Goal: Task Accomplishment & Management: Manage account settings

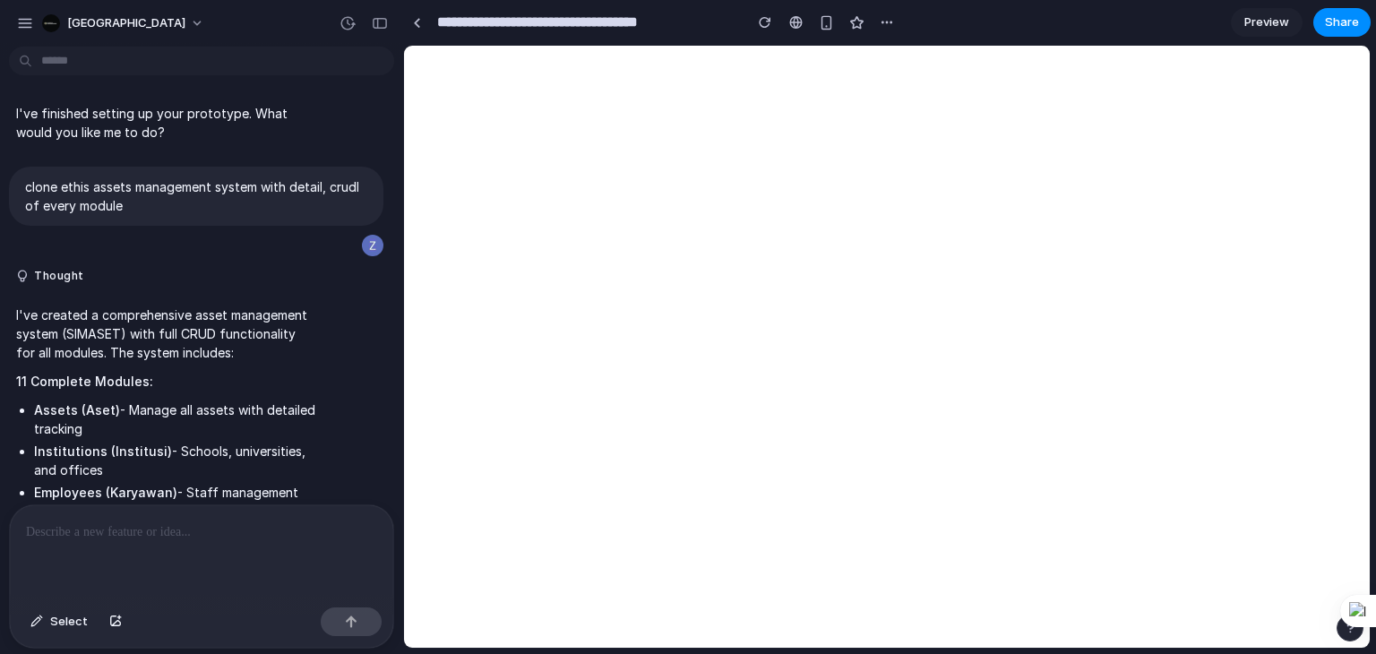
select select "*"
select select "**********"
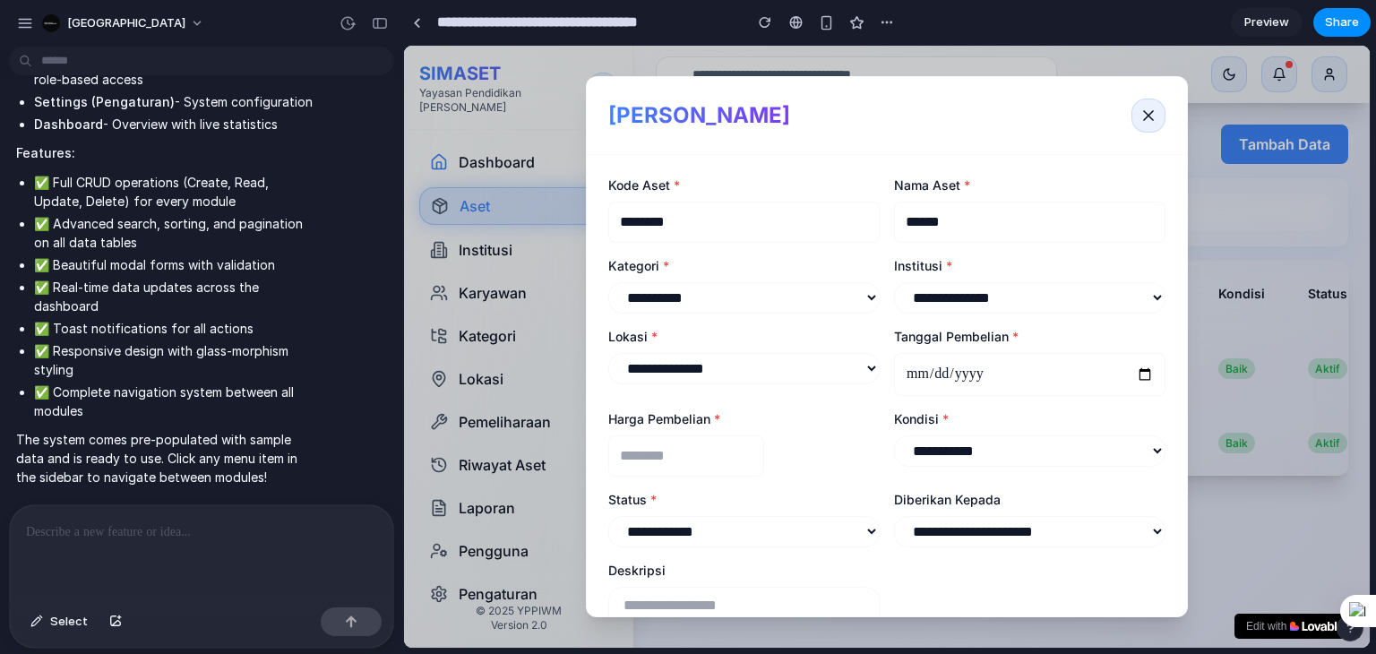
scroll to position [165, 0]
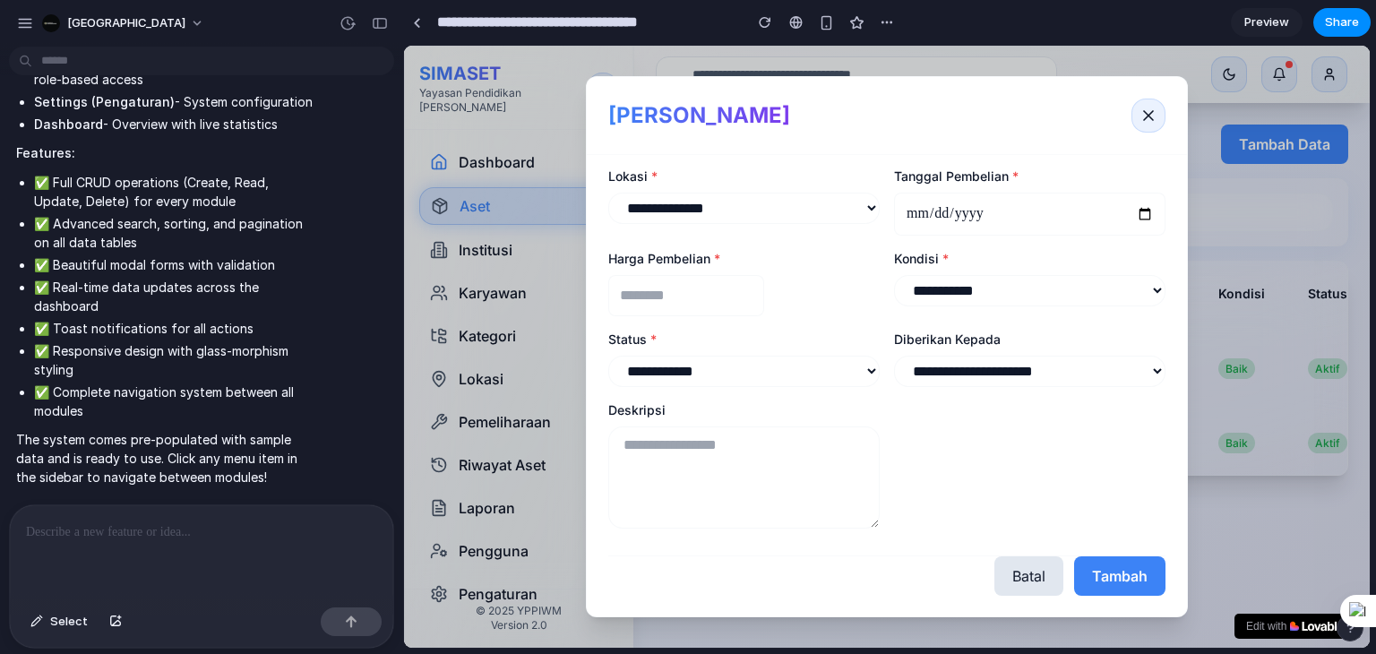
click at [595, 298] on form "**********" at bounding box center [887, 386] width 600 height 462
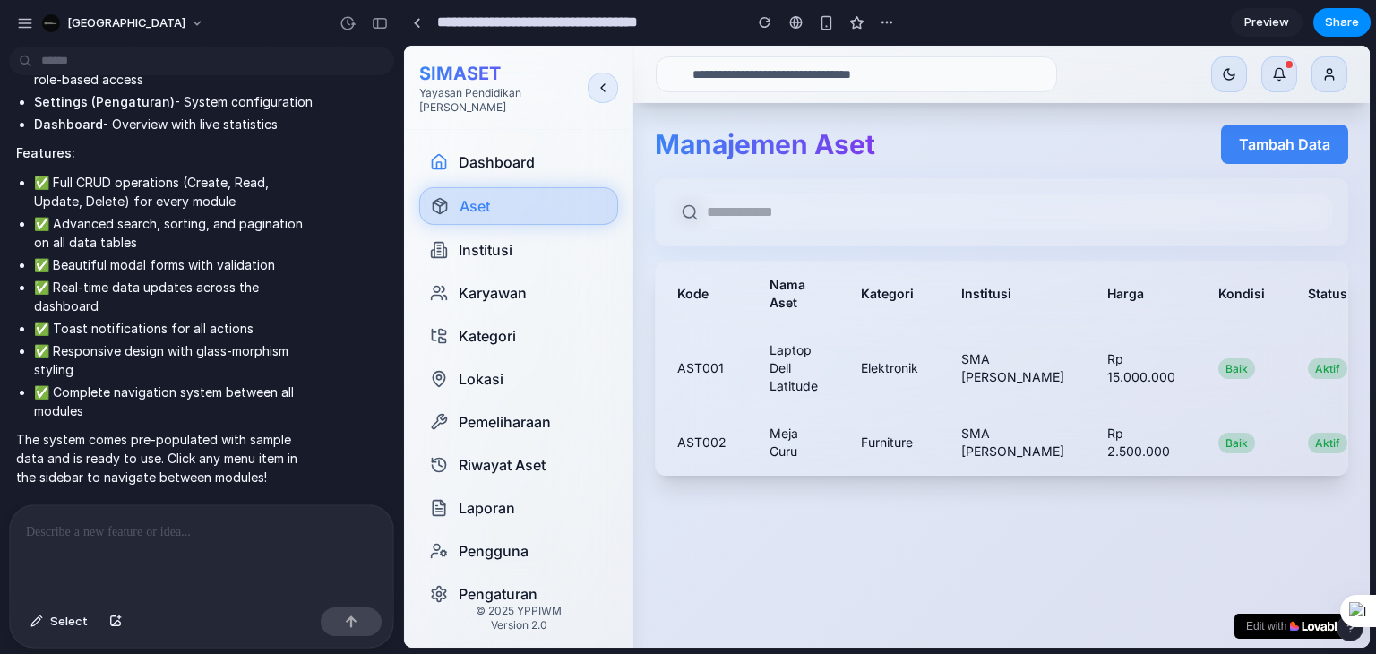
click at [1278, 20] on span "Preview" at bounding box center [1267, 22] width 45 height 18
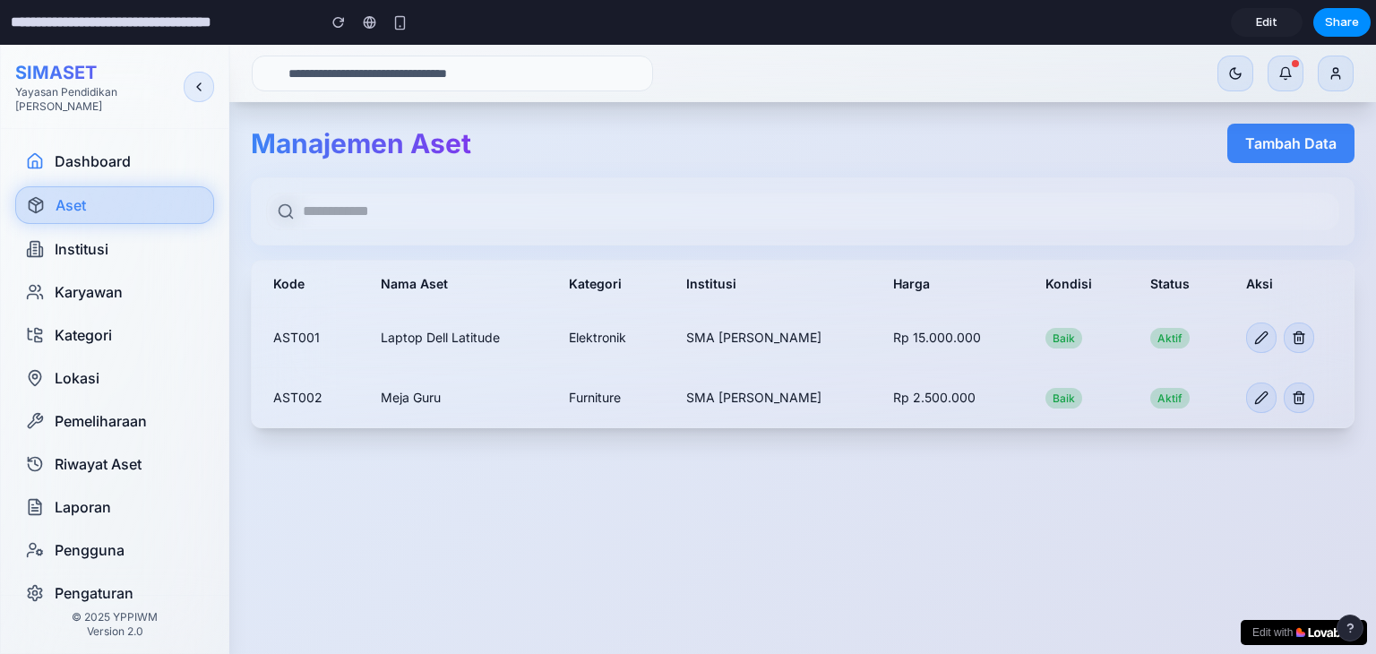
click at [1278, 20] on link "Edit" at bounding box center [1267, 22] width 72 height 29
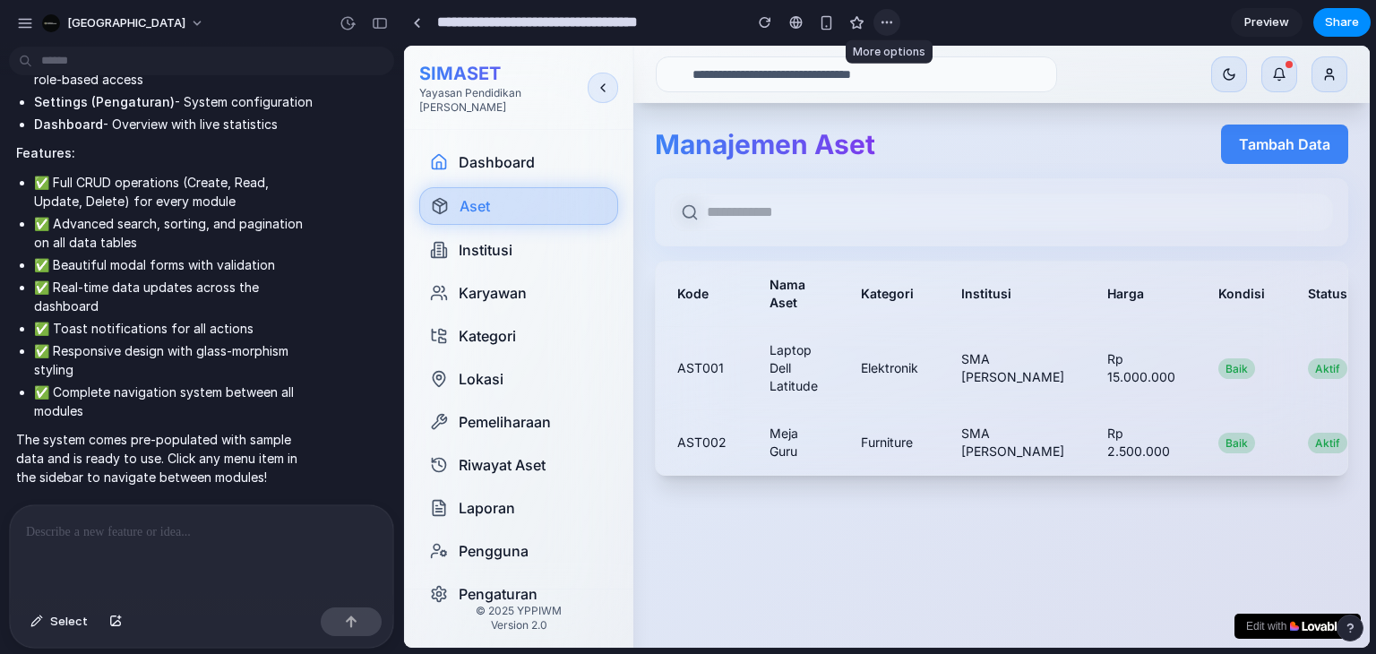
click at [891, 28] on div "button" at bounding box center [887, 22] width 14 height 14
click at [213, 23] on button "[GEOGRAPHIC_DATA]" at bounding box center [124, 23] width 178 height 29
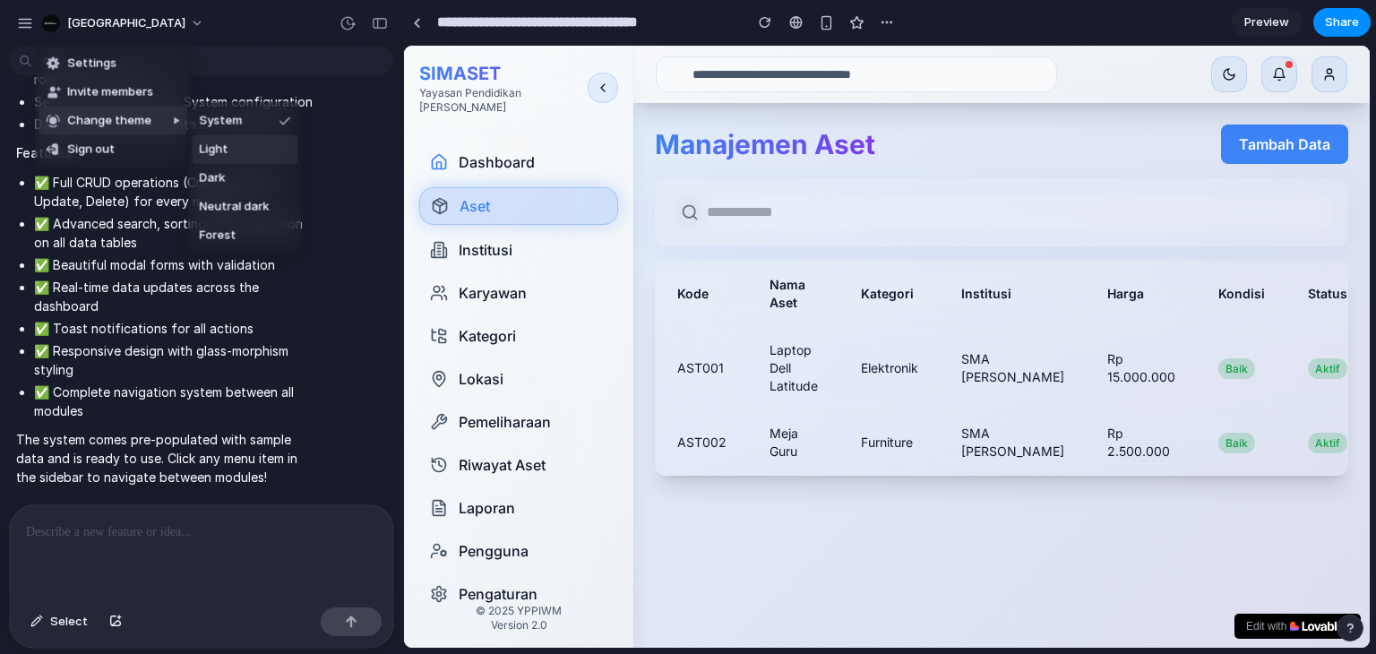
click at [205, 147] on span "Light" at bounding box center [213, 150] width 29 height 18
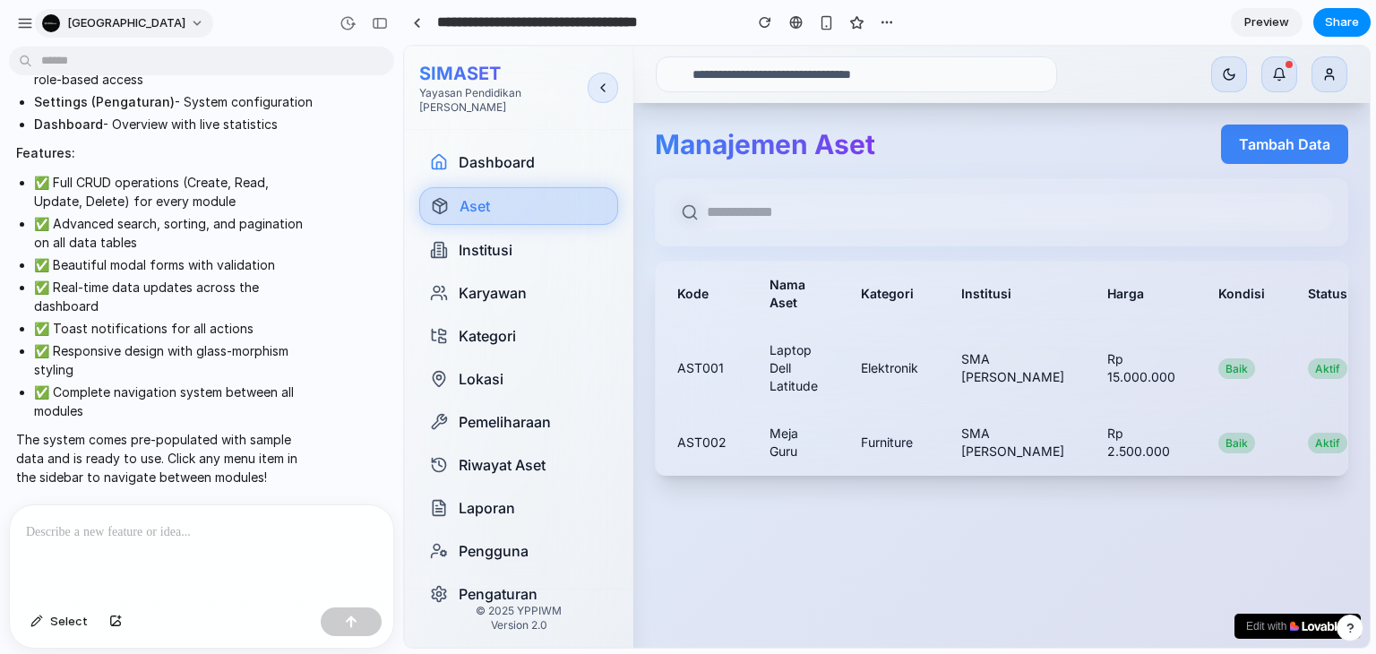
click at [213, 22] on button "[GEOGRAPHIC_DATA]" at bounding box center [124, 23] width 178 height 29
click at [138, 69] on li "Settings" at bounding box center [113, 63] width 149 height 29
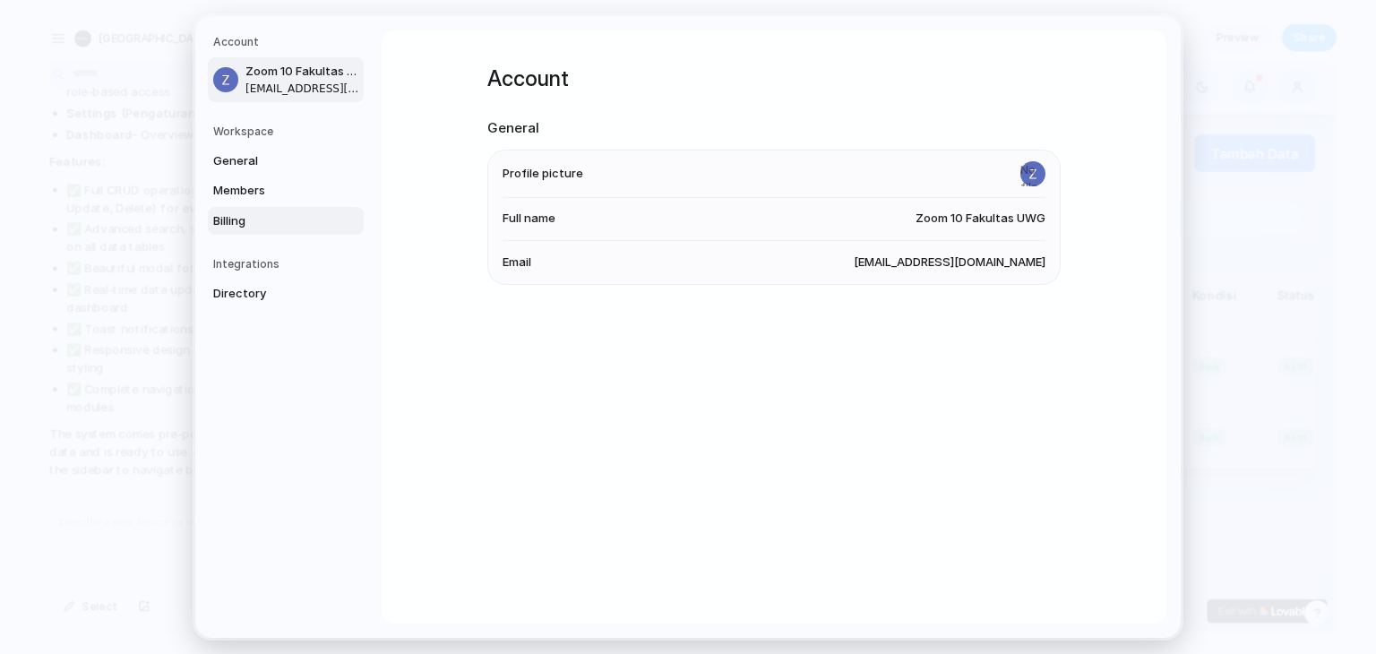
click at [251, 222] on span "Billing" at bounding box center [270, 221] width 115 height 18
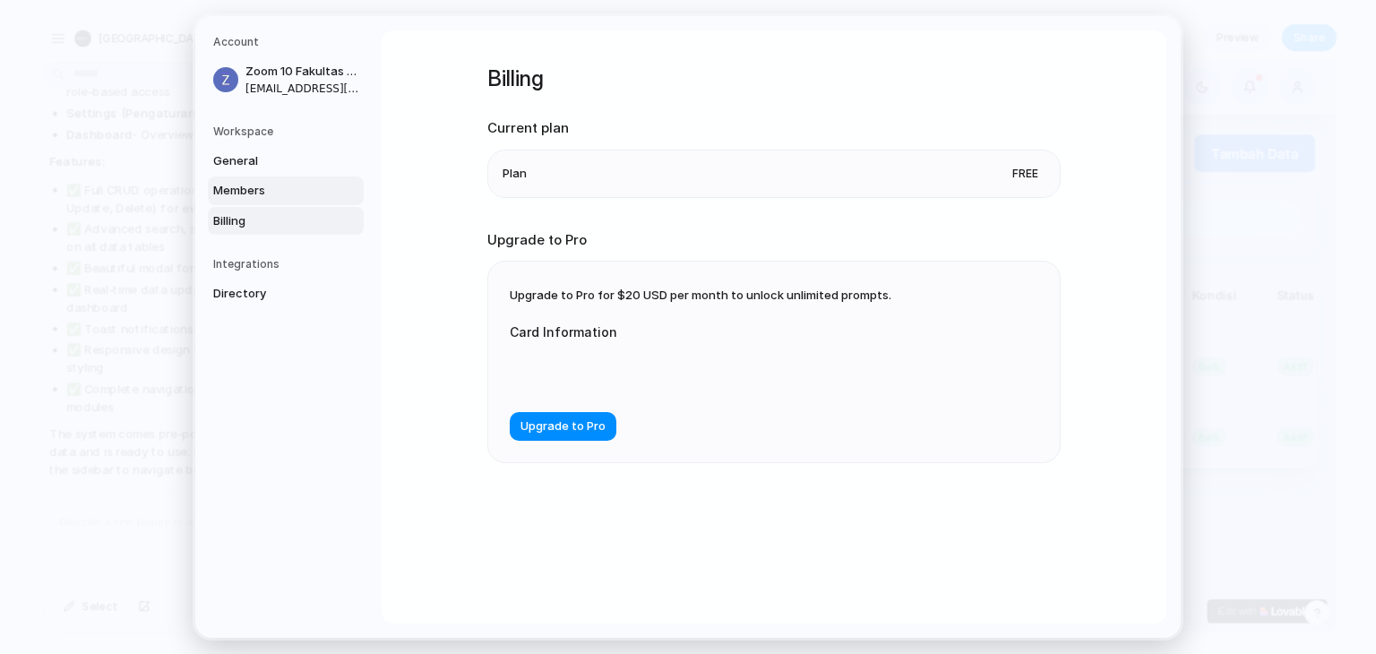
click at [272, 194] on span "Members" at bounding box center [270, 191] width 115 height 18
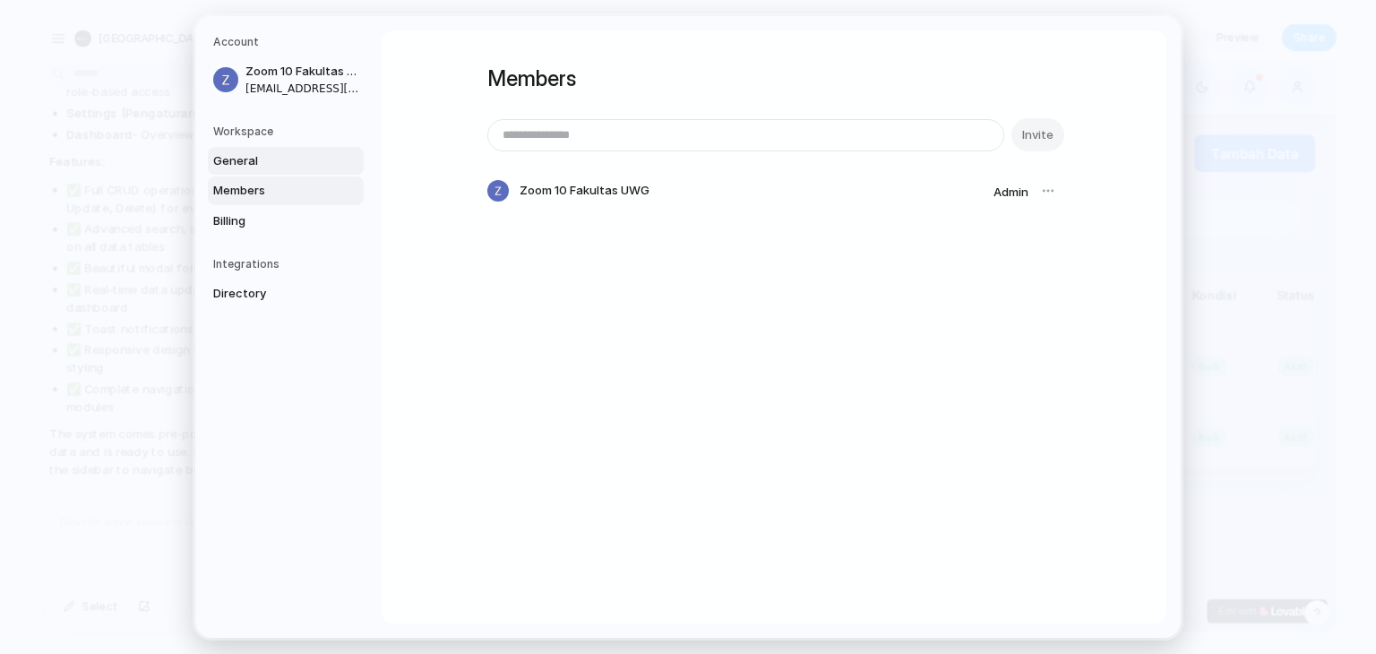
click at [265, 160] on span "General" at bounding box center [270, 161] width 115 height 18
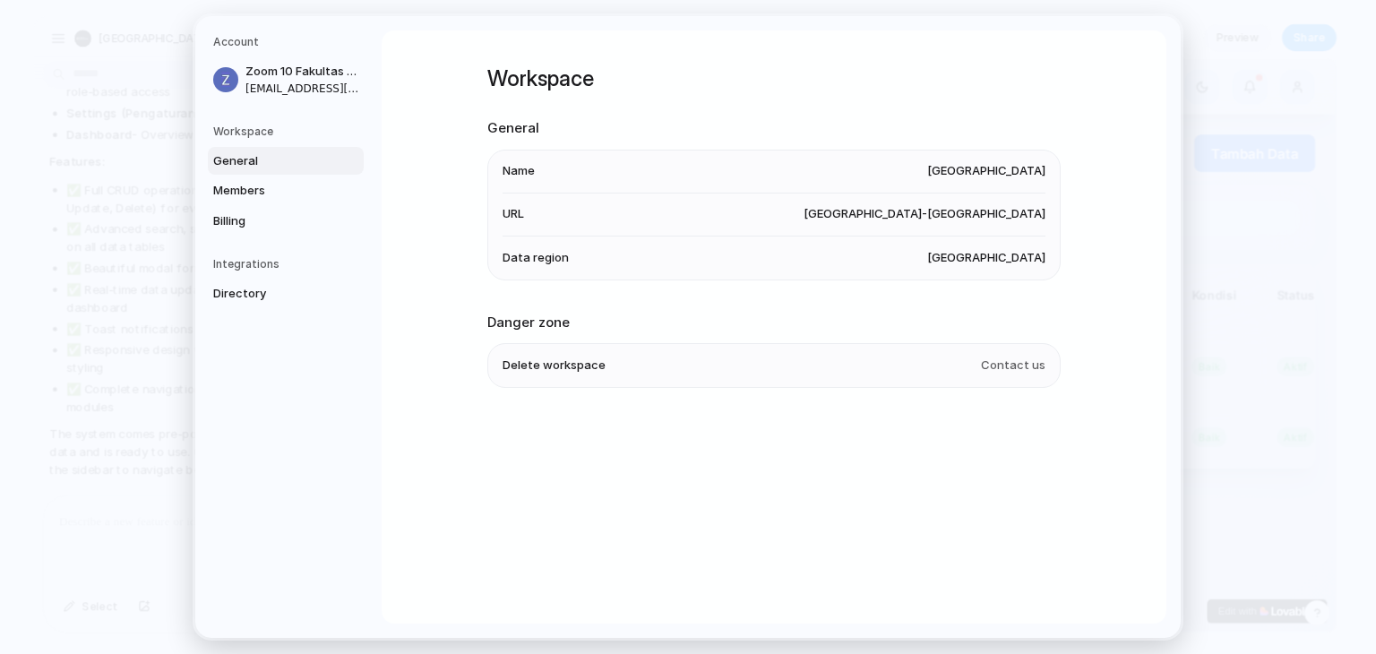
click at [267, 124] on h5 "Workspace" at bounding box center [288, 132] width 151 height 16
click at [267, 137] on h5 "Workspace" at bounding box center [288, 132] width 151 height 16
click at [270, 300] on span "Directory" at bounding box center [270, 294] width 115 height 18
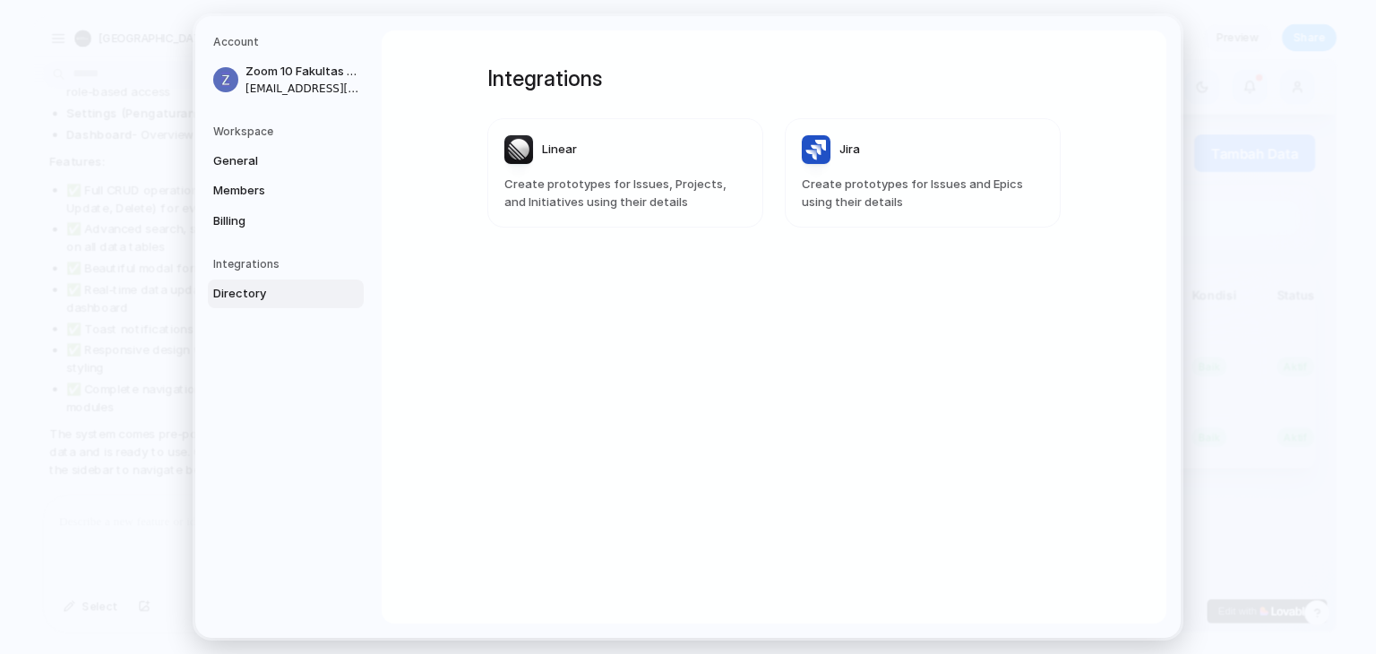
click at [286, 266] on h5 "Integrations" at bounding box center [288, 264] width 151 height 16
click at [269, 259] on h5 "Integrations" at bounding box center [288, 264] width 151 height 16
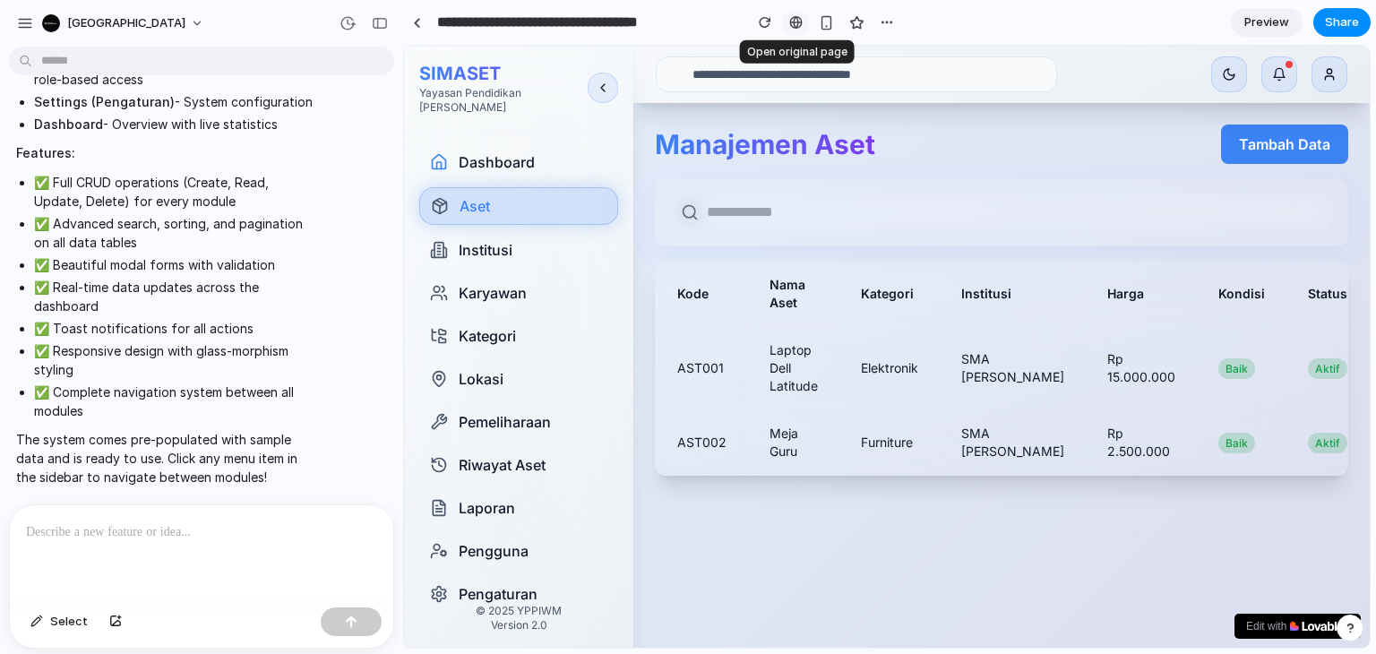
click at [796, 22] on div at bounding box center [795, 22] width 13 height 14
click at [891, 26] on div "button" at bounding box center [887, 22] width 14 height 14
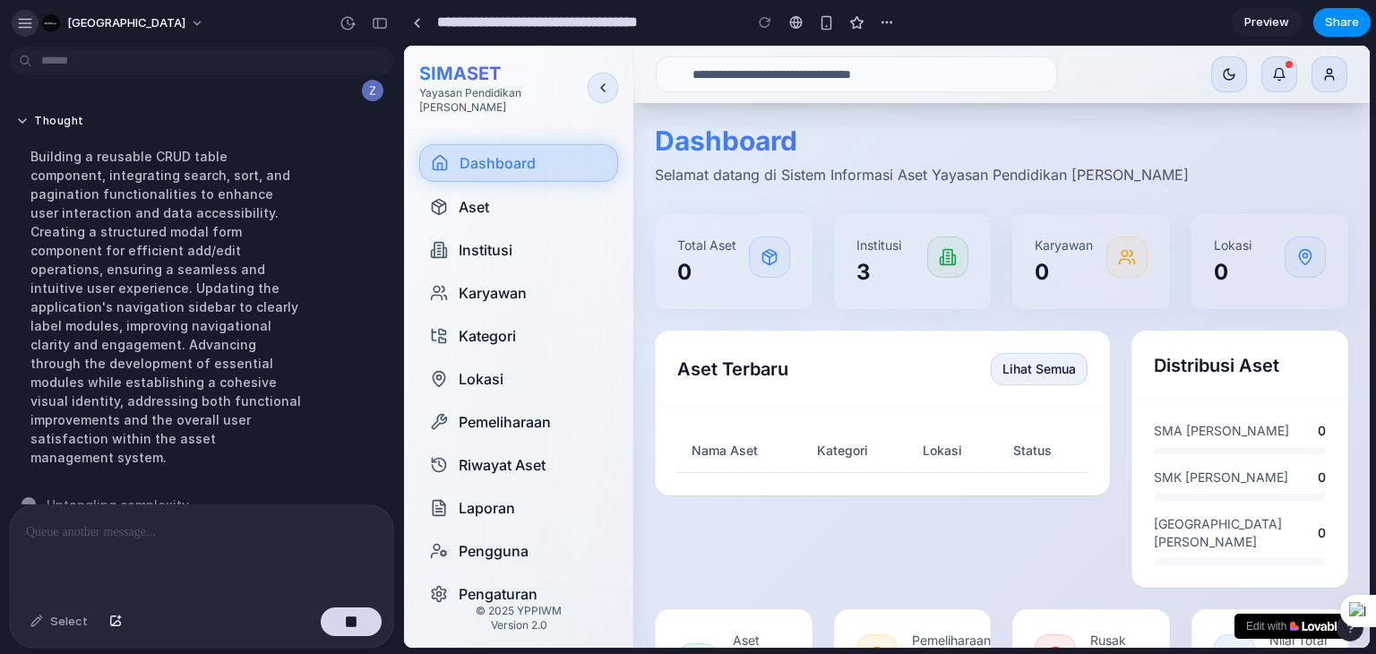
click at [32, 25] on button "button" at bounding box center [25, 23] width 27 height 27
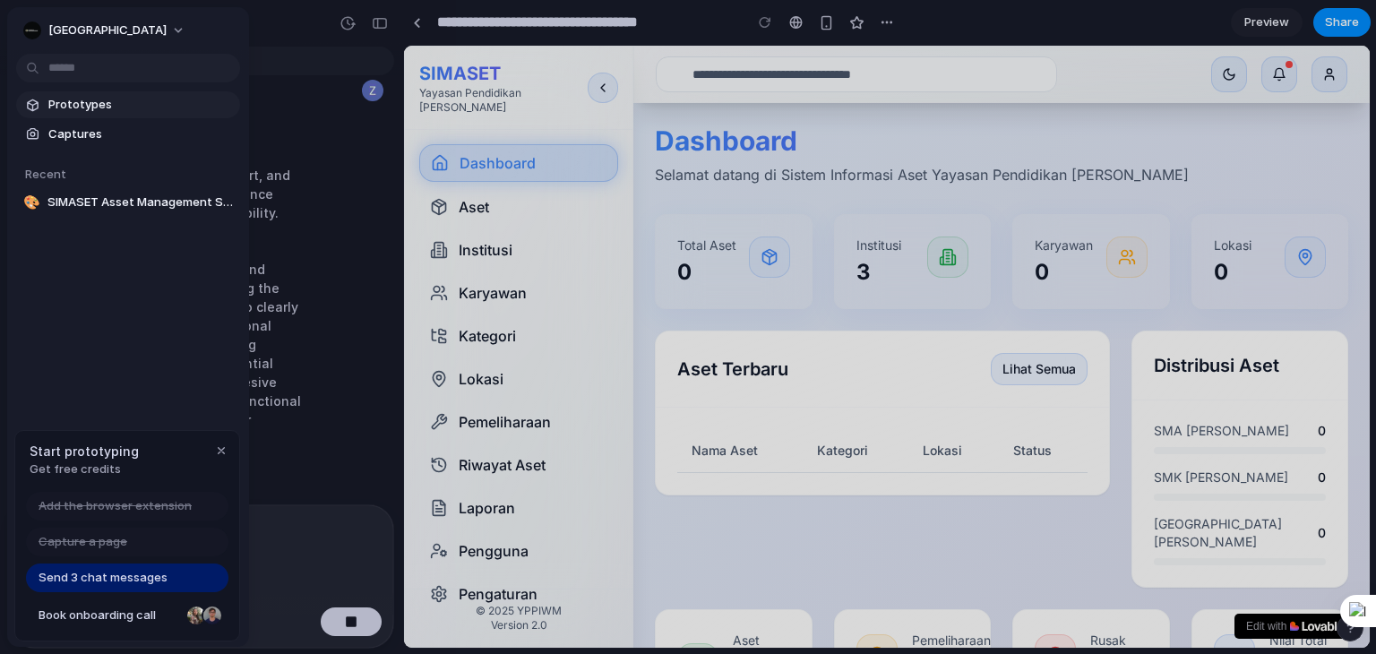
click at [92, 102] on span "Prototypes" at bounding box center [140, 105] width 185 height 18
